Goal: Transaction & Acquisition: Download file/media

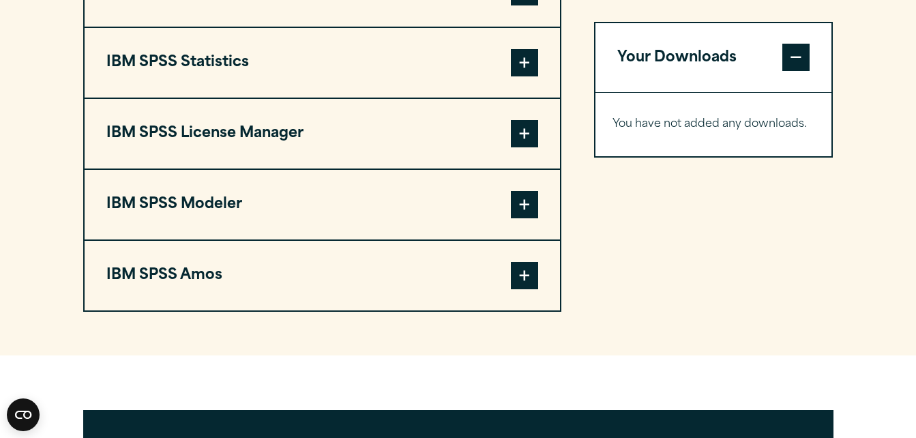
scroll to position [1084, 0]
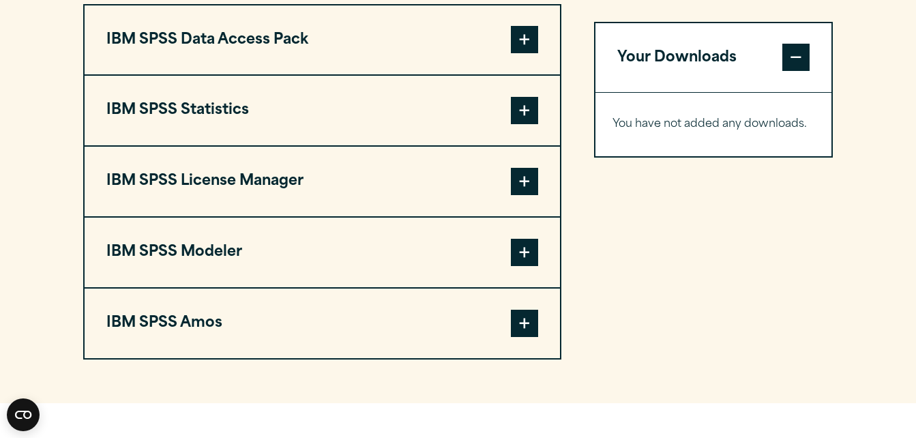
click at [535, 124] on span at bounding box center [524, 110] width 27 height 27
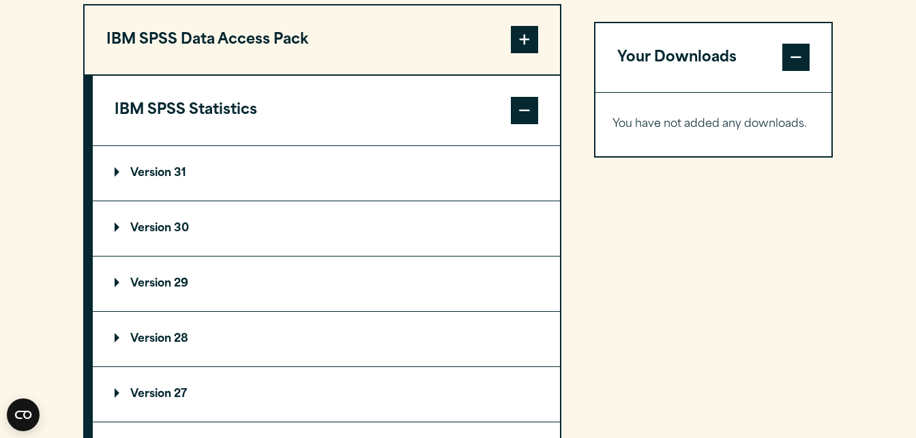
click at [117, 234] on p "Version 30" at bounding box center [152, 228] width 74 height 11
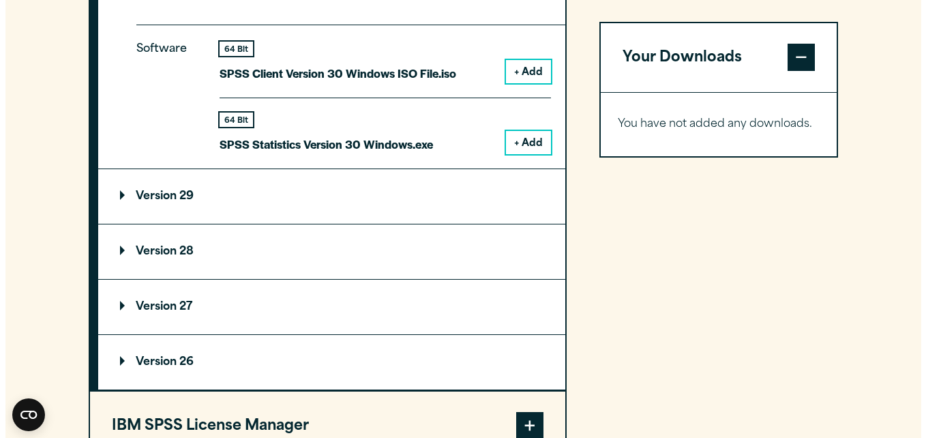
scroll to position [1328, 0]
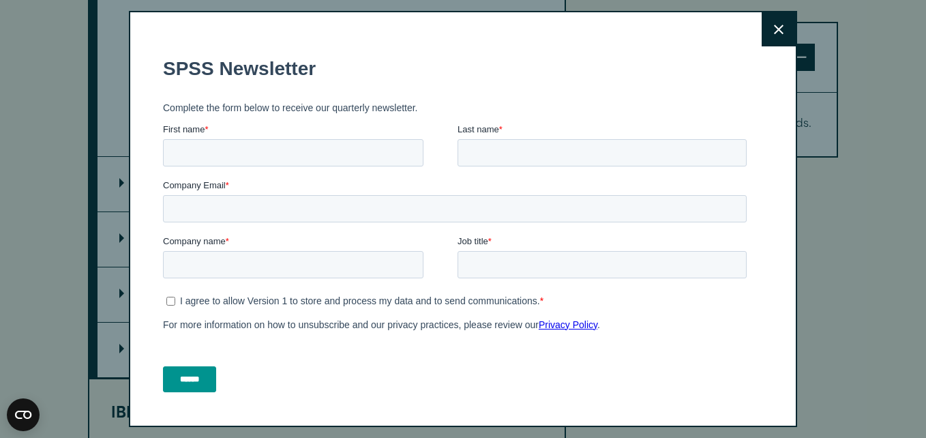
click at [762, 38] on button "Close" at bounding box center [779, 29] width 34 height 34
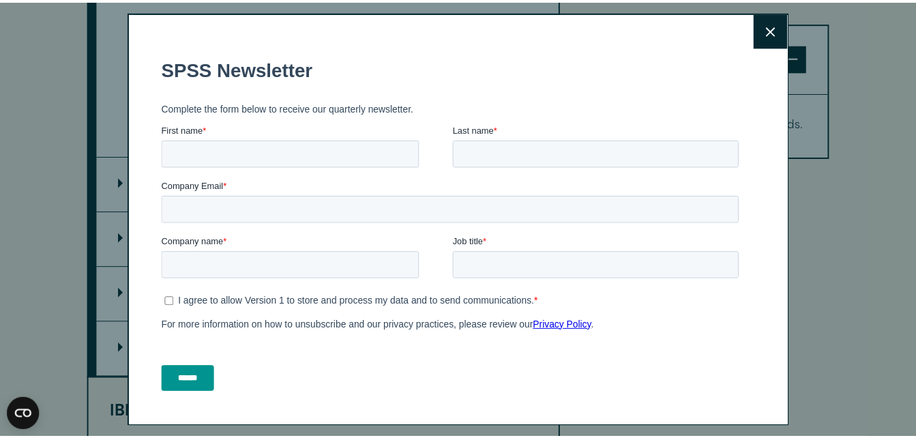
scroll to position [1316, 0]
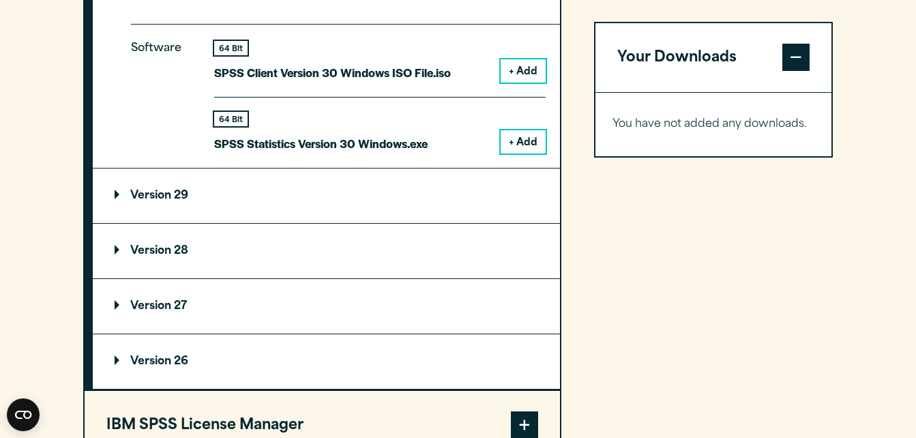
click at [518, 154] on button "+ Add" at bounding box center [523, 141] width 45 height 23
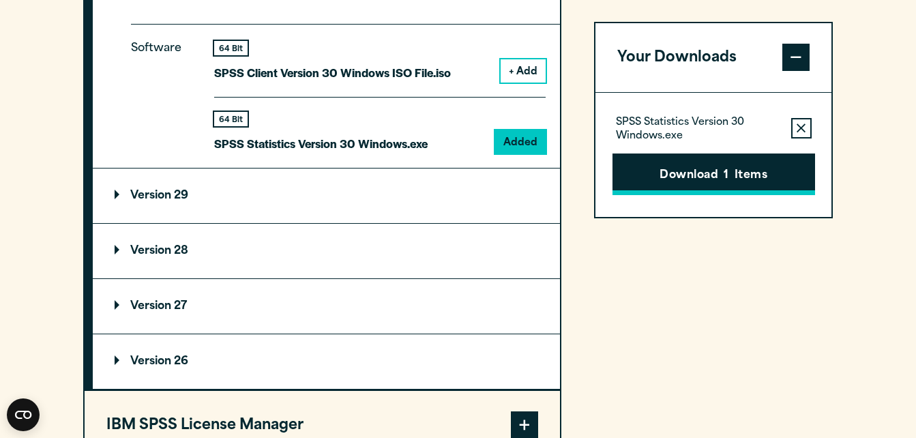
click at [714, 178] on button "Download 1 Items" at bounding box center [714, 175] width 203 height 42
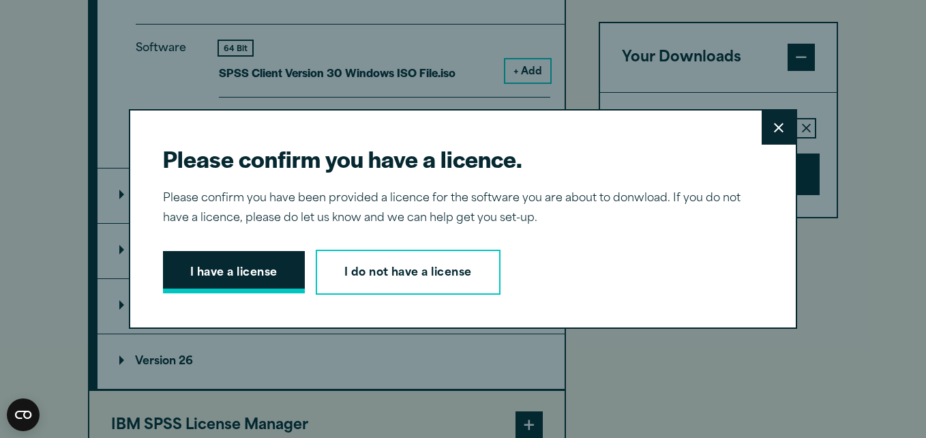
click at [203, 259] on button "I have a license" at bounding box center [234, 272] width 142 height 42
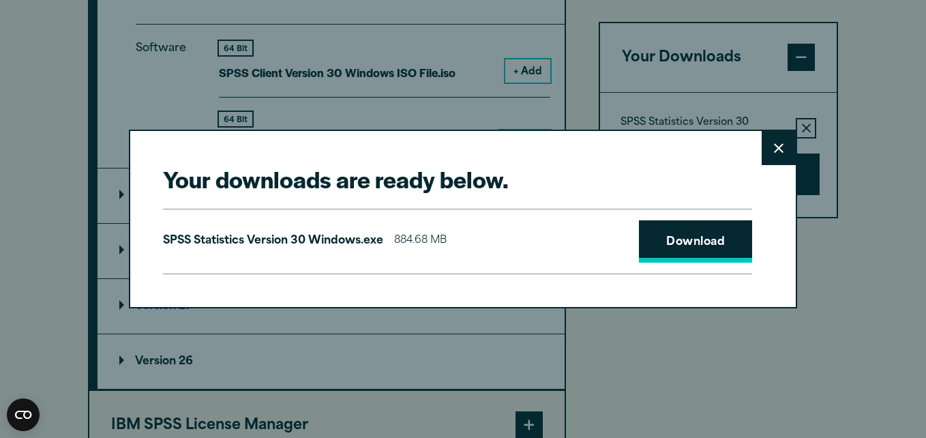
click at [695, 237] on link "Download" at bounding box center [695, 241] width 113 height 42
click at [707, 245] on link "Download" at bounding box center [695, 241] width 113 height 42
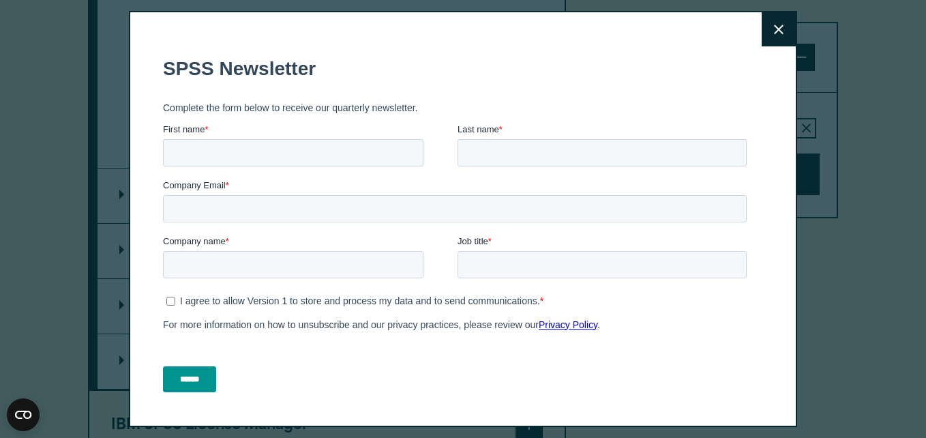
click at [860, 272] on div "Close" at bounding box center [463, 219] width 926 height 438
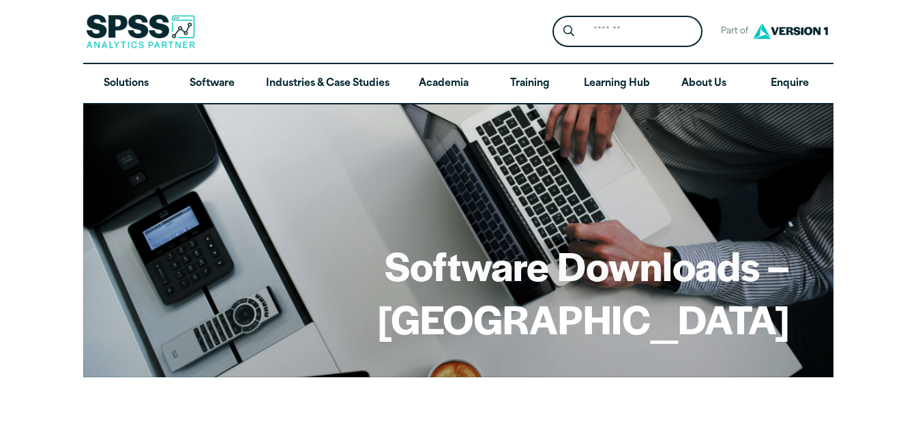
scroll to position [1316, 0]
